Goal: Information Seeking & Learning: Check status

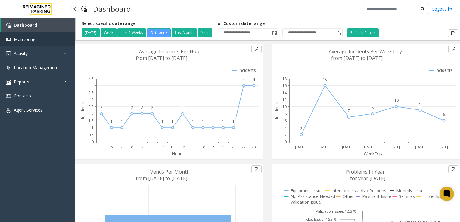
click at [31, 42] on link "Monitoring" at bounding box center [37, 39] width 75 height 14
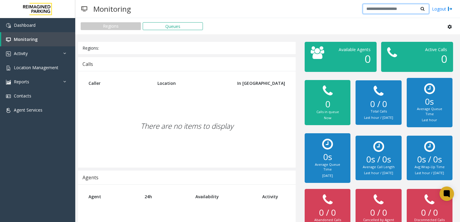
click at [384, 9] on input "text" at bounding box center [396, 9] width 66 height 10
type input "********"
click at [423, 9] on icon at bounding box center [423, 9] width 4 height 4
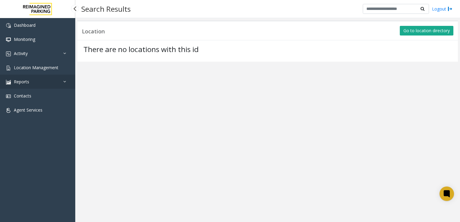
click at [30, 84] on link "Reports" at bounding box center [37, 82] width 75 height 14
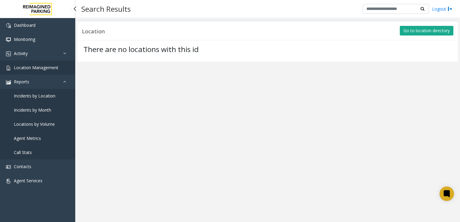
click at [30, 73] on link "Location Management" at bounding box center [37, 68] width 75 height 14
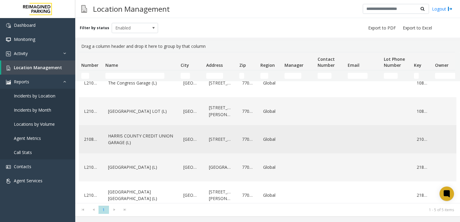
scroll to position [23, 0]
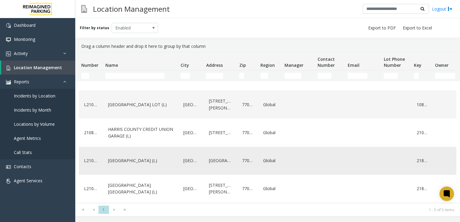
click at [169, 159] on link "[GEOGRAPHIC_DATA] (L)" at bounding box center [141, 161] width 68 height 10
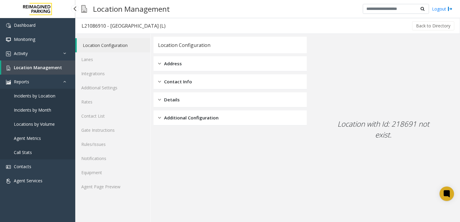
click at [23, 154] on span "Call Stats" at bounding box center [23, 153] width 18 height 6
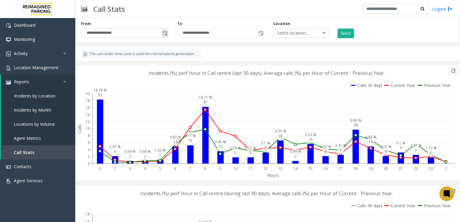
click at [163, 35] on span "Toggle popup" at bounding box center [165, 33] width 5 height 5
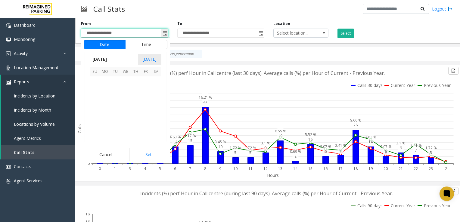
scroll to position [108165, 0]
click at [113, 92] on span "7" at bounding box center [115, 92] width 10 height 10
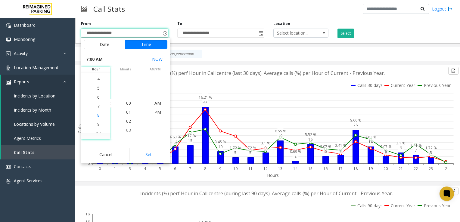
scroll to position [63, 0]
click at [98, 74] on li "4" at bounding box center [98, 76] width 21 height 9
click at [127, 104] on span "00" at bounding box center [128, 103] width 5 height 6
click at [98, 94] on li "3" at bounding box center [98, 94] width 21 height 9
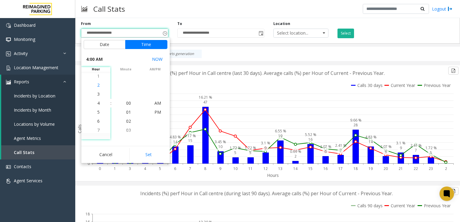
scroll to position [27, 0]
click at [97, 112] on li "4" at bounding box center [98, 112] width 21 height 9
click at [97, 94] on span "3" at bounding box center [98, 94] width 2 height 6
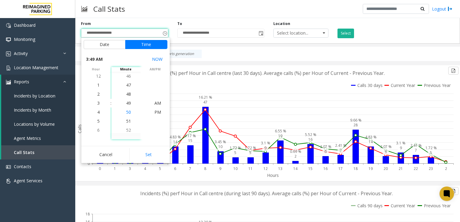
click at [130, 113] on li "50" at bounding box center [128, 112] width 21 height 9
click at [158, 109] on span "PM" at bounding box center [158, 112] width 7 height 6
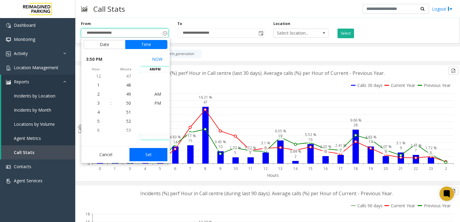
click at [144, 157] on button "Set" at bounding box center [149, 154] width 38 height 13
type input "**********"
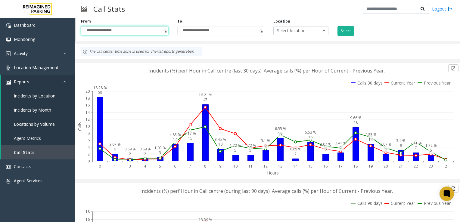
scroll to position [0, 0]
